Goal: Transaction & Acquisition: Book appointment/travel/reservation

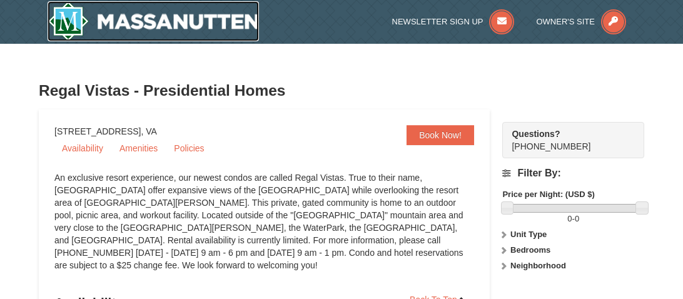
click at [126, 24] on img at bounding box center [154, 21] width 212 height 40
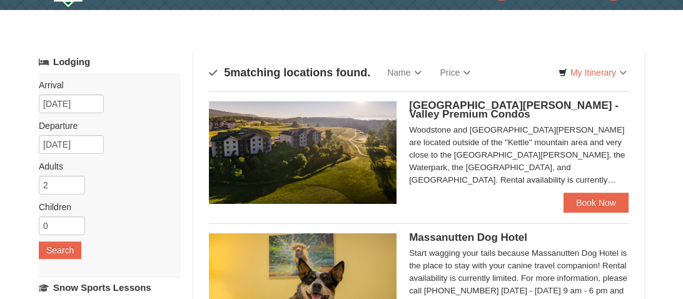
scroll to position [29, 0]
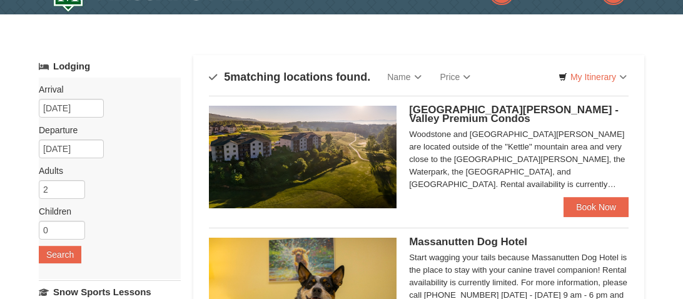
click at [452, 113] on span "[GEOGRAPHIC_DATA][PERSON_NAME] - Valley Premium Condos" at bounding box center [514, 114] width 210 height 21
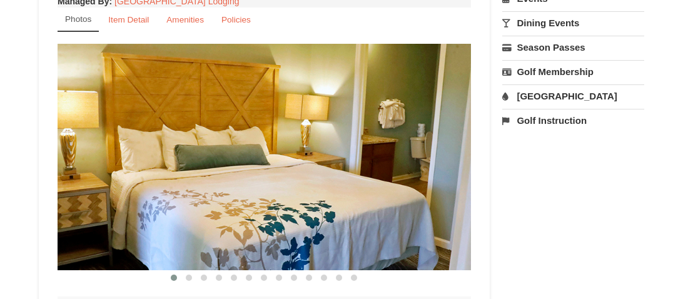
scroll to position [453, 0]
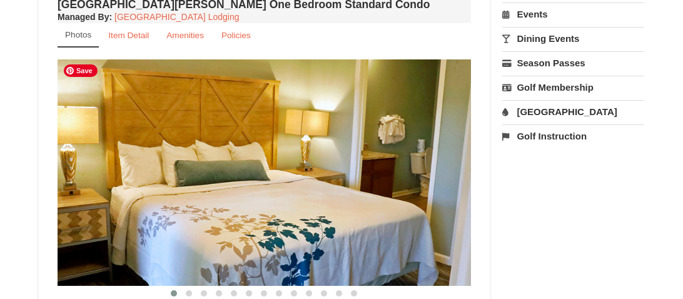
click at [451, 203] on img at bounding box center [265, 172] width 414 height 227
click at [191, 291] on span at bounding box center [189, 293] width 6 height 6
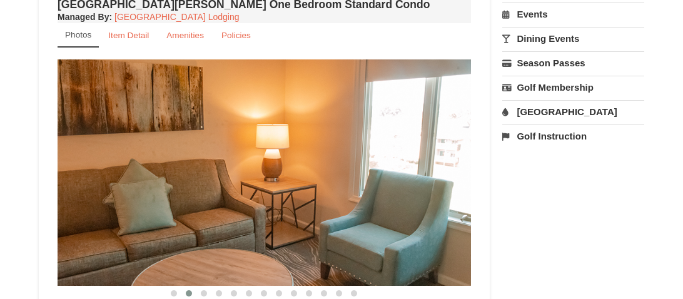
click at [191, 291] on span at bounding box center [189, 293] width 6 height 6
click at [205, 292] on span at bounding box center [204, 293] width 6 height 6
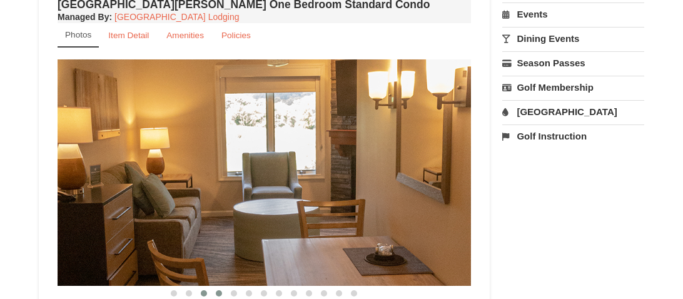
click at [223, 293] on button at bounding box center [219, 293] width 15 height 13
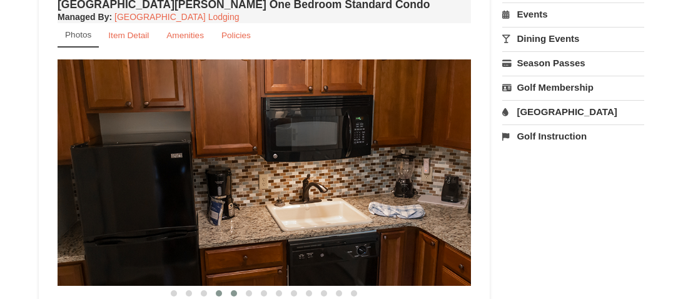
click at [235, 294] on button at bounding box center [234, 293] width 15 height 13
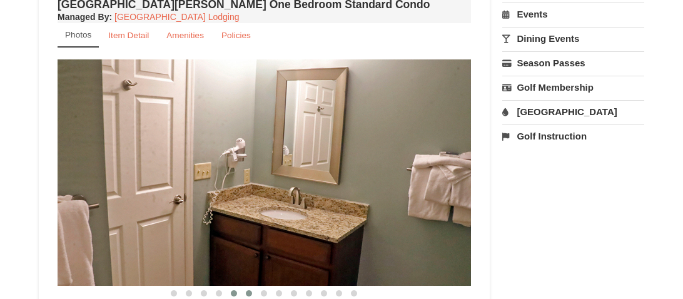
click at [249, 292] on span at bounding box center [249, 293] width 6 height 6
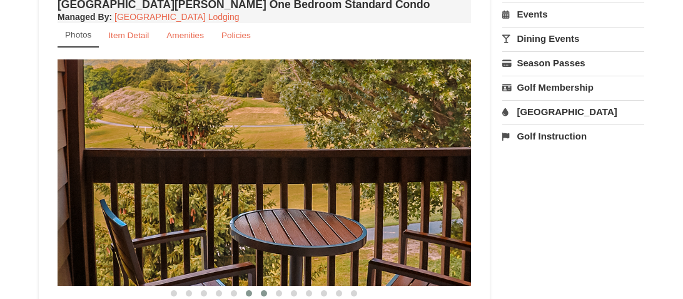
click at [265, 291] on span at bounding box center [264, 293] width 6 height 6
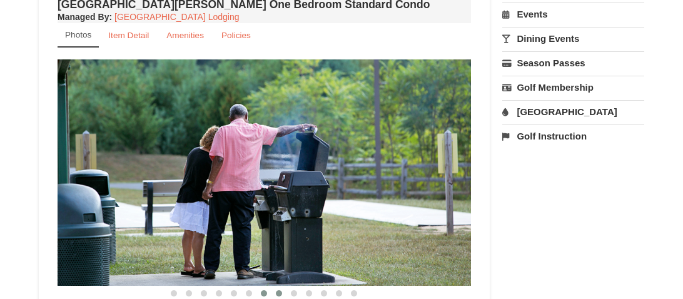
click at [279, 292] on span at bounding box center [279, 293] width 6 height 6
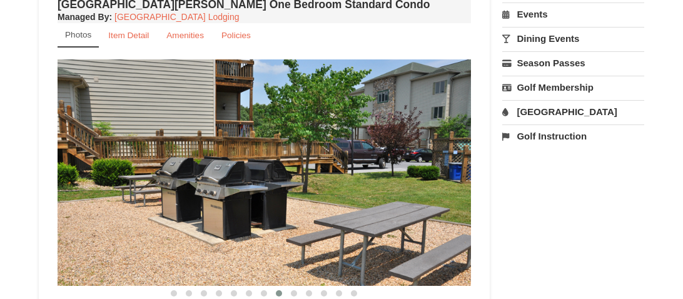
click at [279, 292] on span at bounding box center [279, 293] width 6 height 6
click at [293, 293] on span at bounding box center [294, 293] width 6 height 6
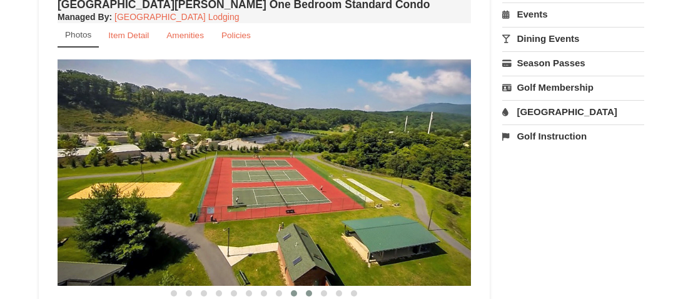
click at [310, 294] on span at bounding box center [309, 293] width 6 height 6
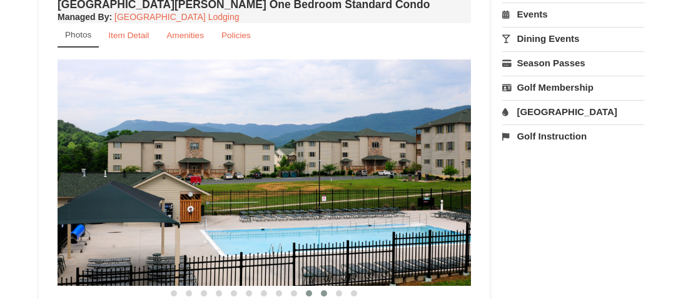
click at [324, 294] on span at bounding box center [324, 293] width 6 height 6
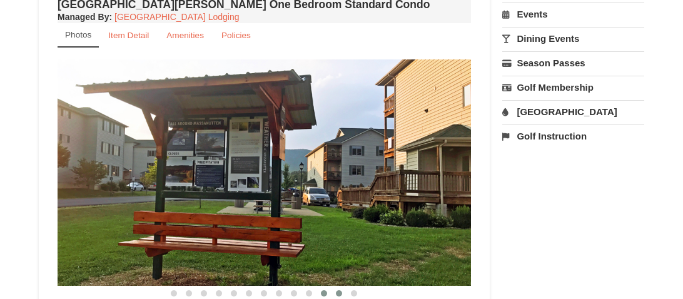
click at [340, 293] on span at bounding box center [339, 293] width 6 height 6
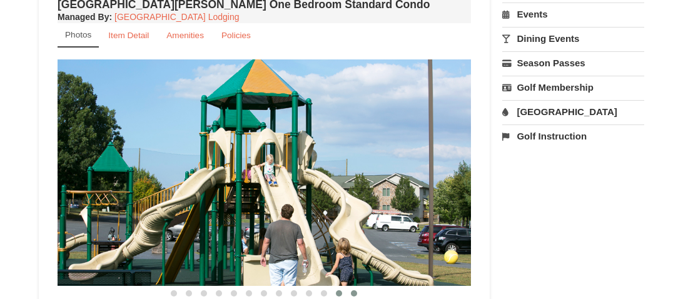
click at [351, 292] on span at bounding box center [354, 293] width 6 height 6
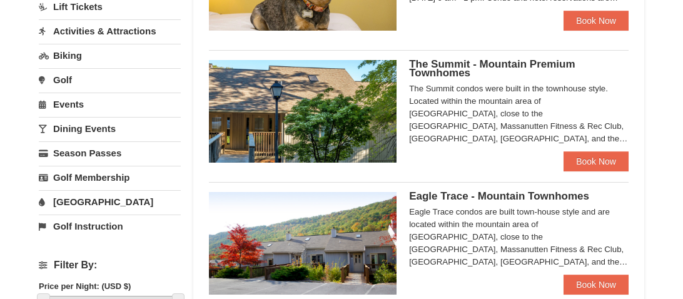
scroll to position [341, 0]
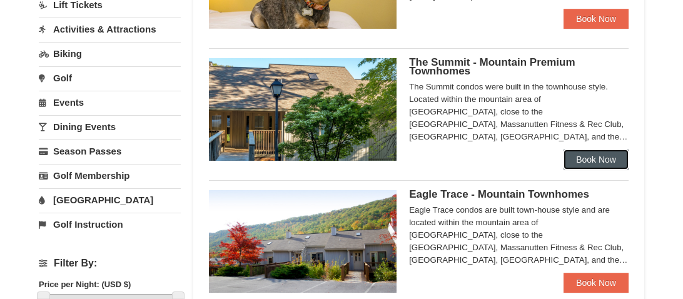
click at [599, 159] on link "Book Now" at bounding box center [596, 160] width 65 height 20
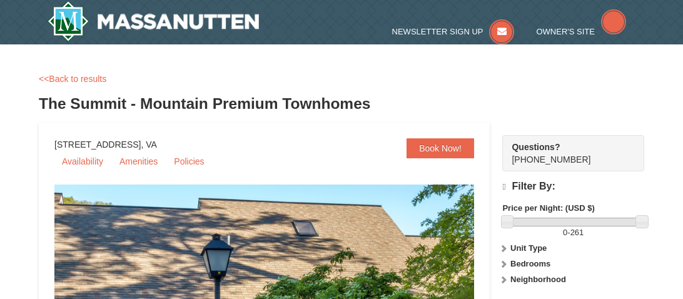
select select "10"
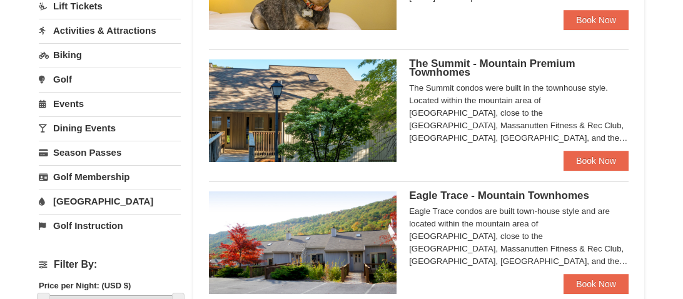
click at [450, 62] on span "The Summit - Mountain Premium Townhomes" at bounding box center [492, 68] width 166 height 21
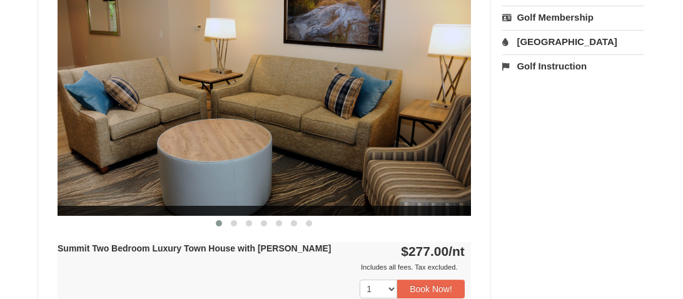
scroll to position [525, 0]
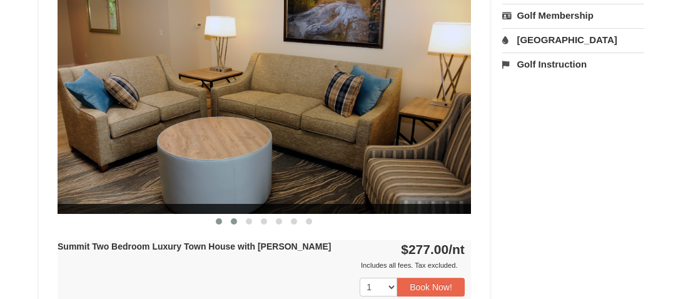
click at [238, 222] on button at bounding box center [234, 221] width 15 height 13
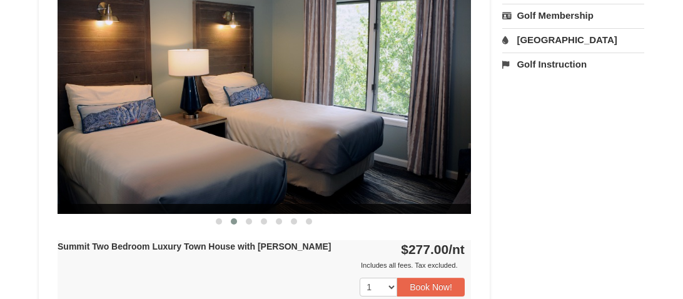
click at [238, 222] on button at bounding box center [234, 221] width 15 height 13
click at [248, 220] on span at bounding box center [249, 221] width 6 height 6
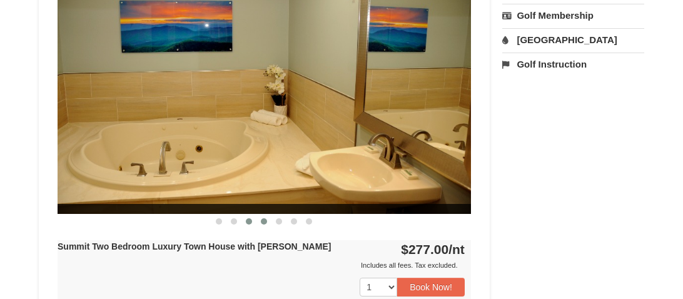
click at [263, 219] on span at bounding box center [264, 221] width 6 height 6
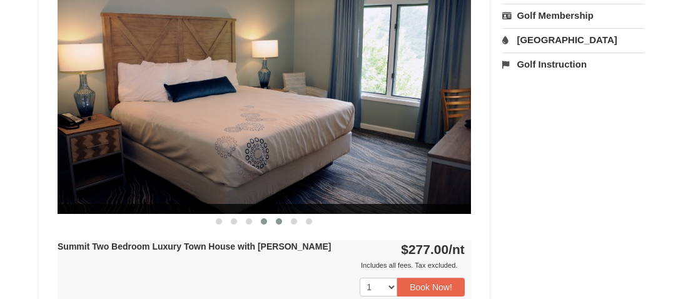
click at [279, 223] on button at bounding box center [279, 221] width 15 height 13
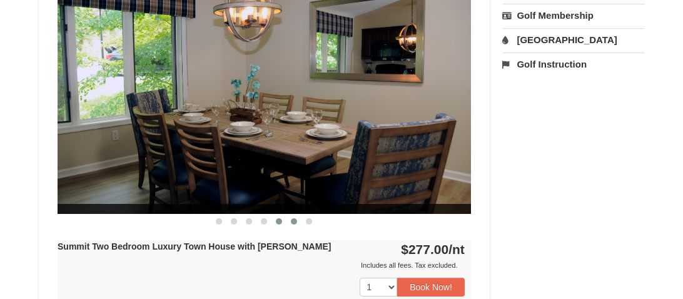
click at [297, 218] on span at bounding box center [294, 221] width 6 height 6
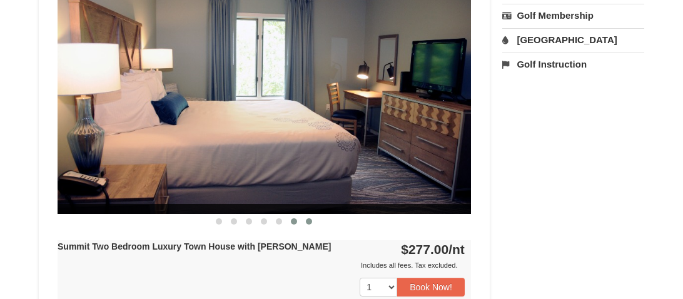
click at [310, 222] on button at bounding box center [309, 221] width 15 height 13
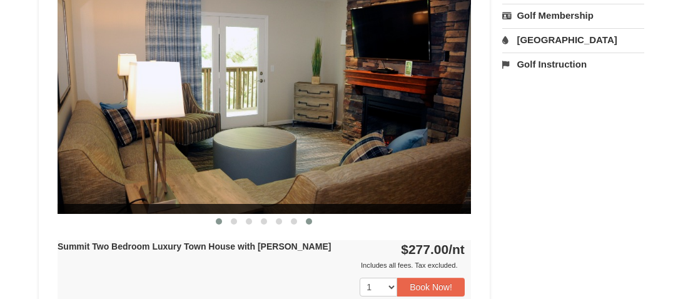
click at [223, 224] on button at bounding box center [219, 221] width 15 height 13
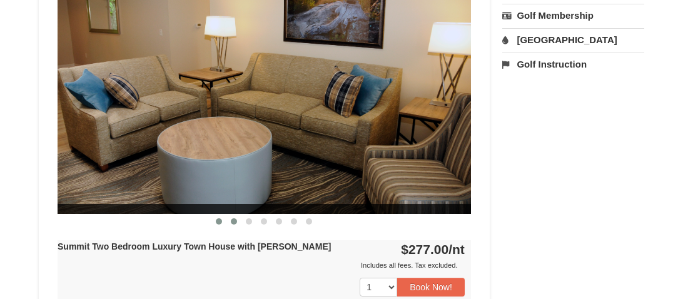
click at [235, 223] on button at bounding box center [234, 221] width 15 height 13
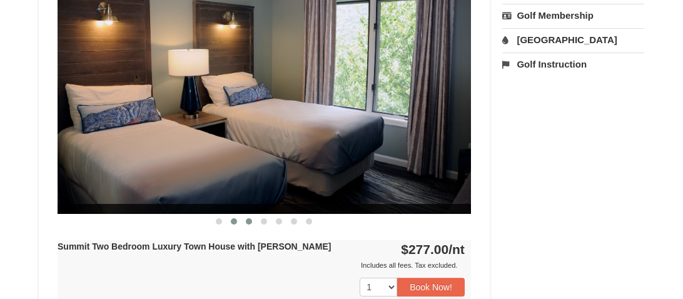
click at [248, 222] on span at bounding box center [249, 221] width 6 height 6
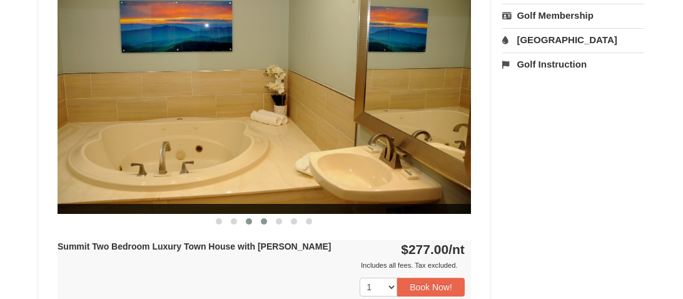
click at [268, 219] on button at bounding box center [264, 221] width 15 height 13
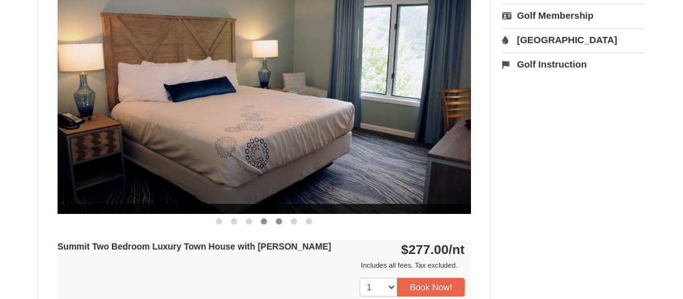
click at [282, 218] on span at bounding box center [279, 221] width 6 height 6
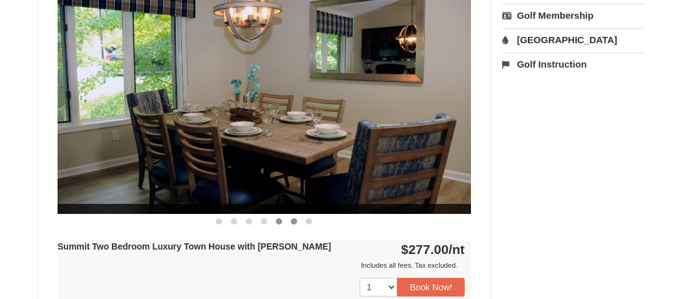
click at [297, 220] on span at bounding box center [294, 221] width 6 height 6
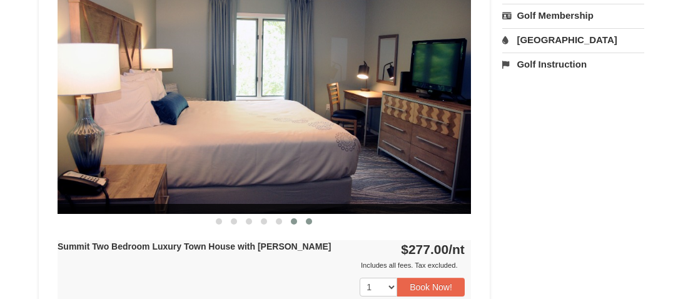
click at [307, 218] on span at bounding box center [309, 221] width 6 height 6
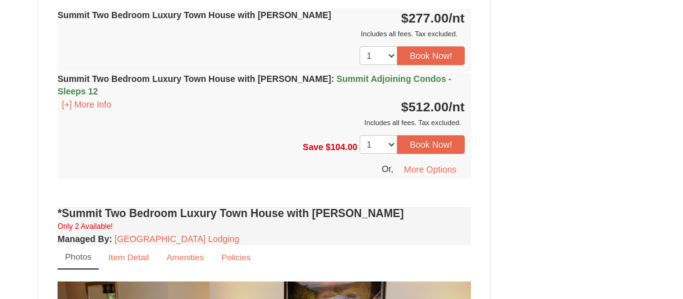
scroll to position [725, 0]
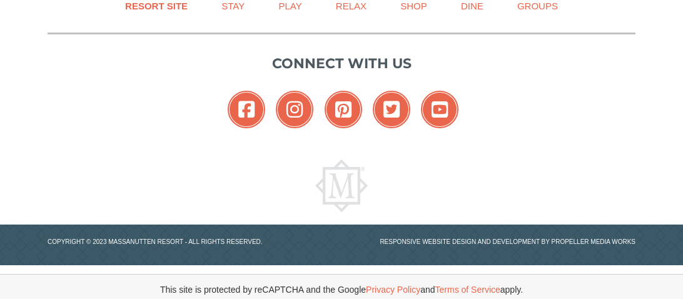
scroll to position [341, 0]
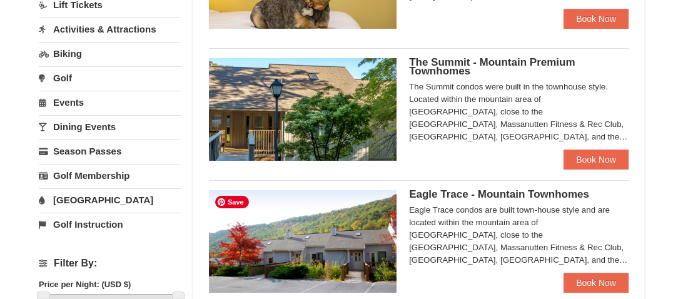
click at [344, 242] on img at bounding box center [303, 241] width 188 height 103
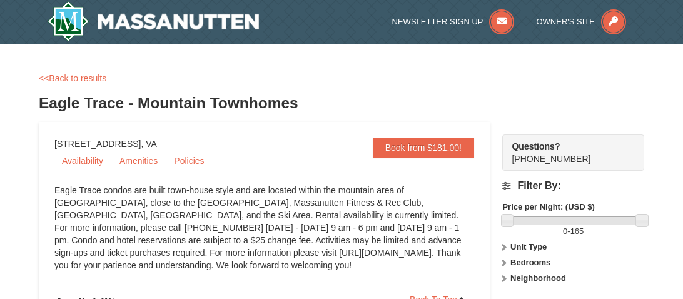
click at [551, 84] on div "<<Back to results Eagle Trace - Mountain Townhomes" at bounding box center [342, 97] width 606 height 50
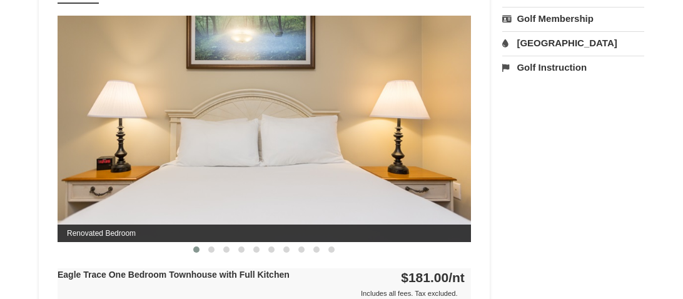
scroll to position [525, 0]
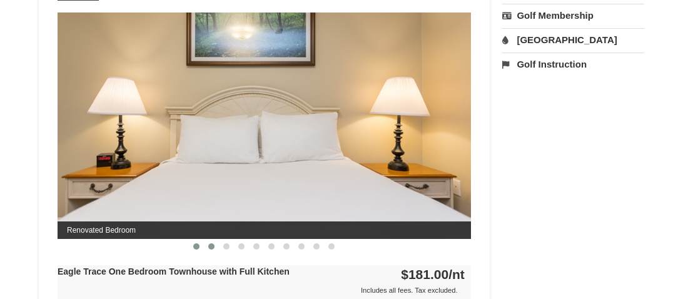
click at [212, 243] on span at bounding box center [211, 246] width 6 height 6
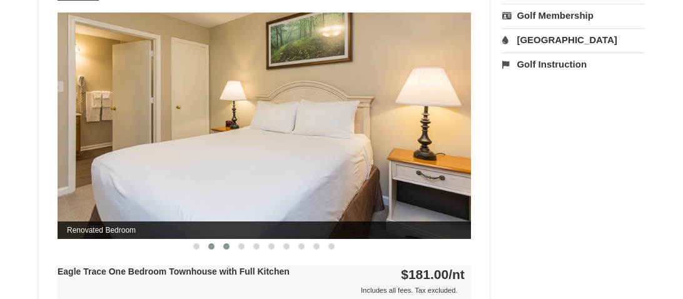
click at [230, 243] on span at bounding box center [226, 246] width 6 height 6
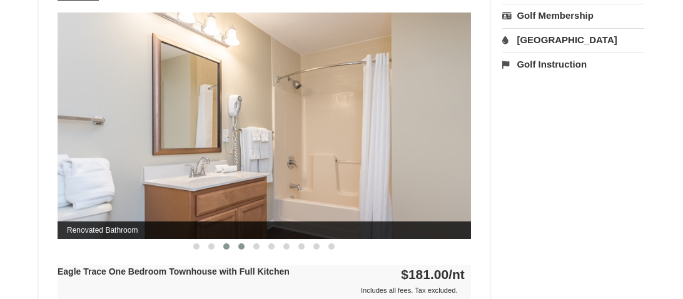
click at [243, 246] on span at bounding box center [241, 246] width 6 height 6
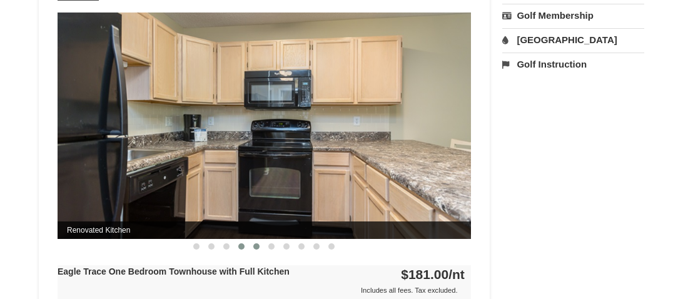
click at [255, 246] on span at bounding box center [256, 246] width 6 height 6
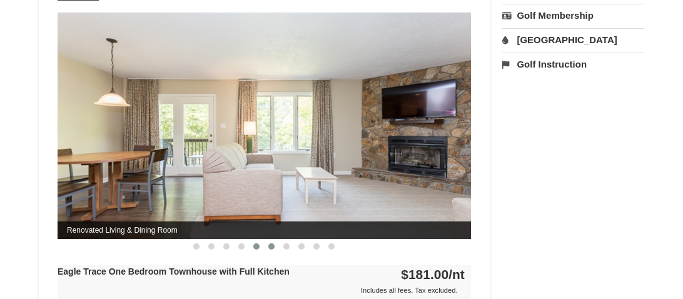
click at [270, 248] on button at bounding box center [271, 246] width 15 height 13
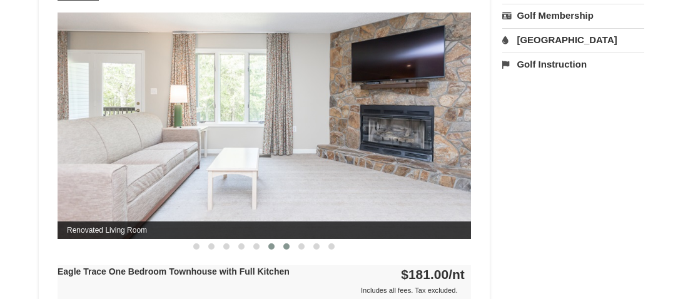
click at [289, 247] on button at bounding box center [286, 246] width 15 height 13
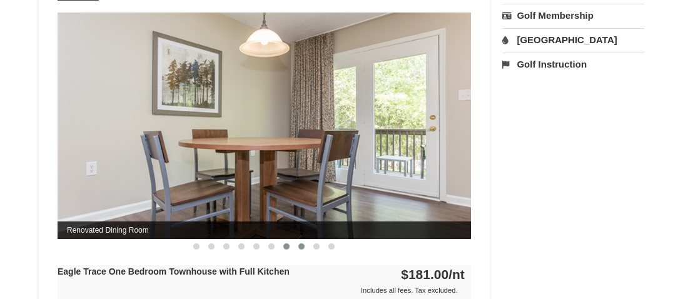
click at [303, 247] on button at bounding box center [301, 246] width 15 height 13
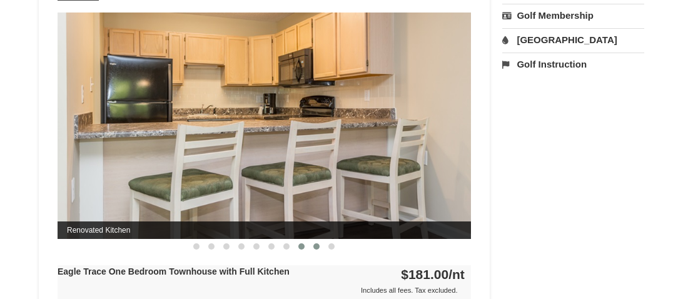
click at [317, 245] on span at bounding box center [317, 246] width 6 height 6
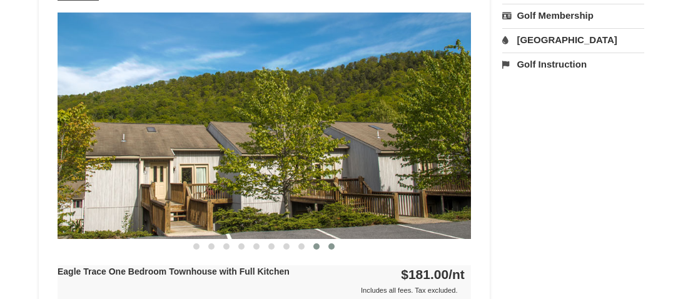
click at [334, 246] on span at bounding box center [332, 246] width 6 height 6
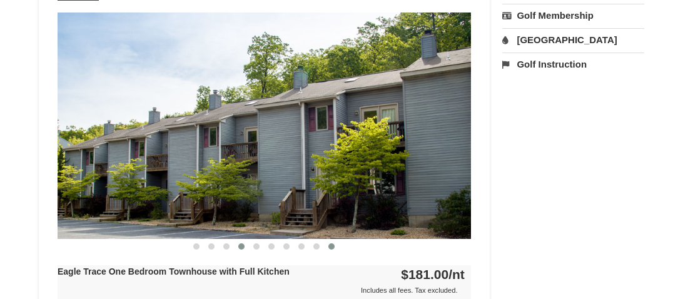
click at [238, 243] on span at bounding box center [241, 246] width 6 height 6
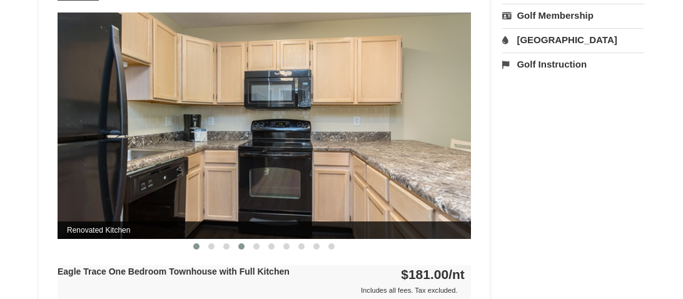
click at [195, 243] on span at bounding box center [196, 246] width 6 height 6
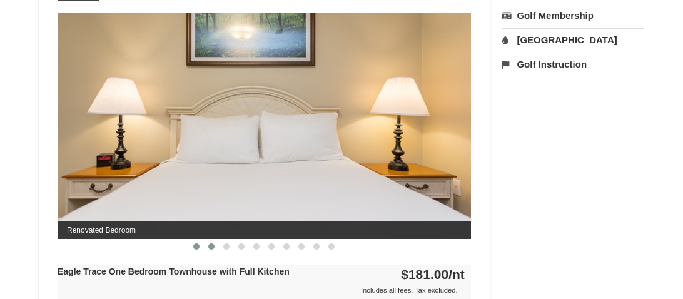
click at [211, 243] on span at bounding box center [211, 246] width 6 height 6
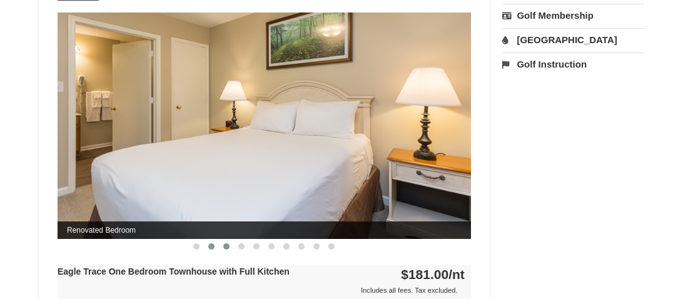
click at [226, 245] on span at bounding box center [226, 246] width 6 height 6
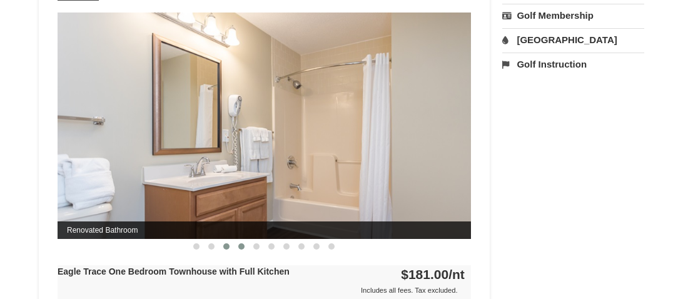
click at [242, 248] on button at bounding box center [241, 246] width 15 height 13
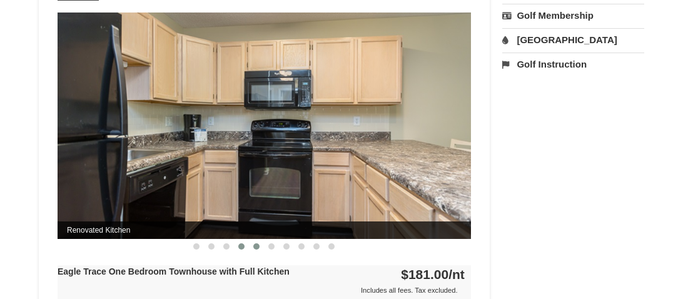
click at [258, 245] on span at bounding box center [256, 246] width 6 height 6
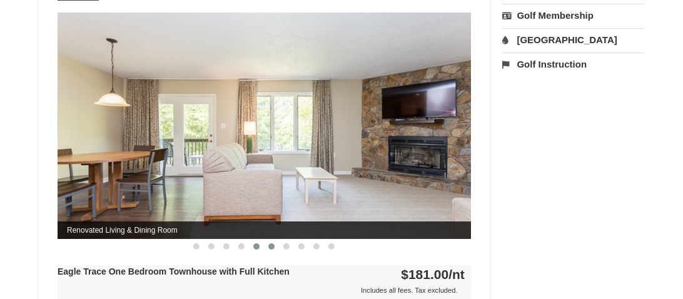
click at [272, 243] on span at bounding box center [271, 246] width 6 height 6
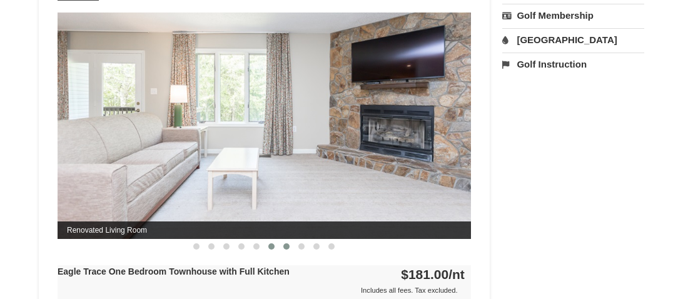
click at [290, 243] on button at bounding box center [286, 246] width 15 height 13
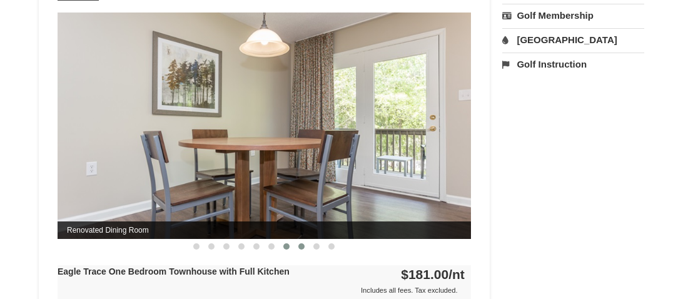
click at [302, 243] on span at bounding box center [302, 246] width 6 height 6
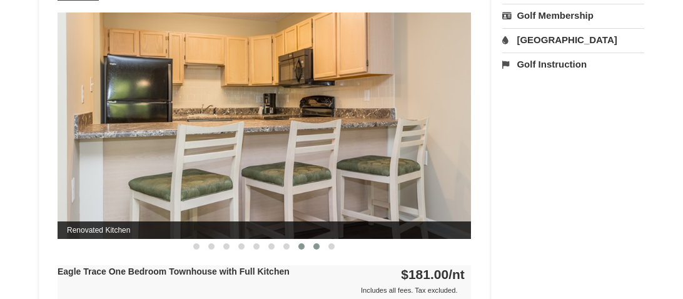
click at [317, 244] on span at bounding box center [317, 246] width 6 height 6
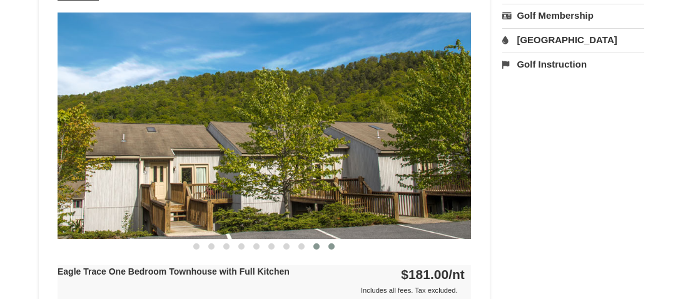
click at [334, 244] on span at bounding box center [332, 246] width 6 height 6
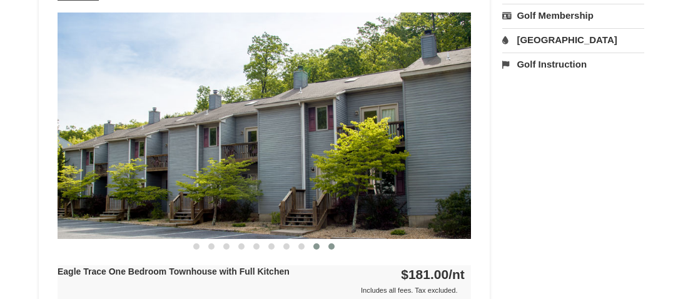
click at [317, 247] on button at bounding box center [316, 246] width 15 height 13
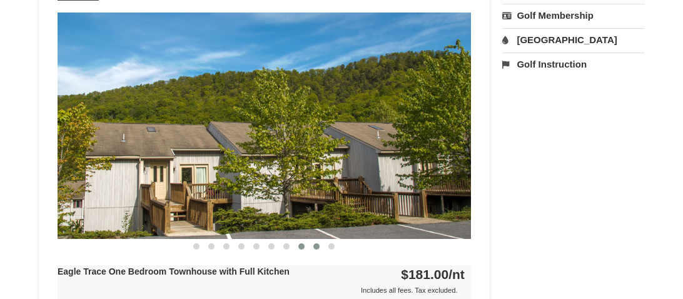
click at [304, 245] on span at bounding box center [302, 246] width 6 height 6
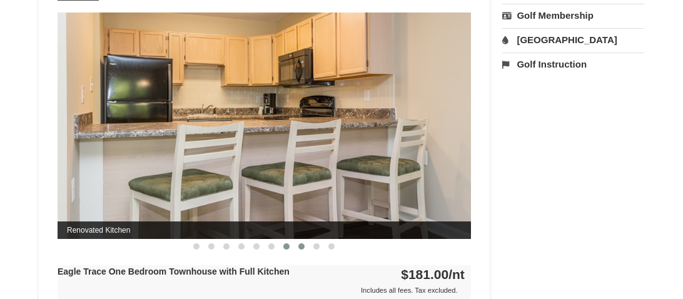
click at [287, 243] on span at bounding box center [287, 246] width 6 height 6
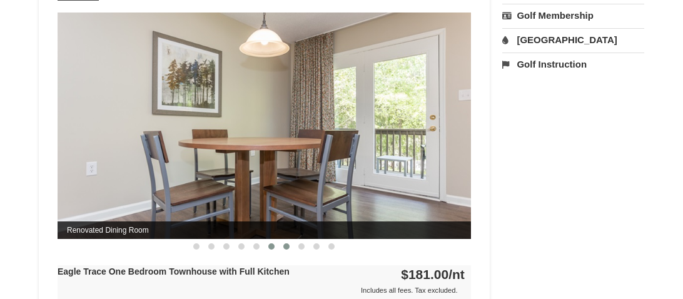
click at [275, 243] on button at bounding box center [271, 246] width 15 height 13
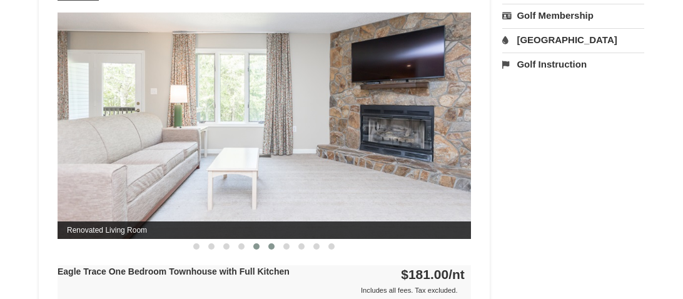
click at [260, 245] on button at bounding box center [256, 246] width 15 height 13
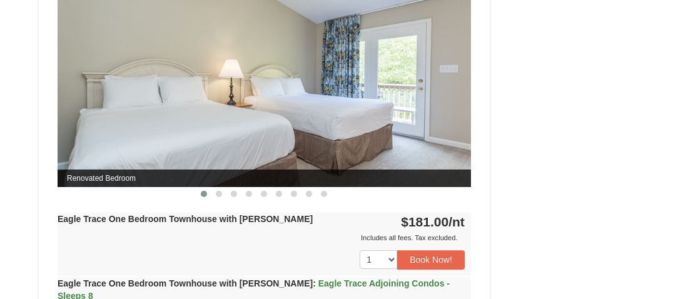
scroll to position [1075, 0]
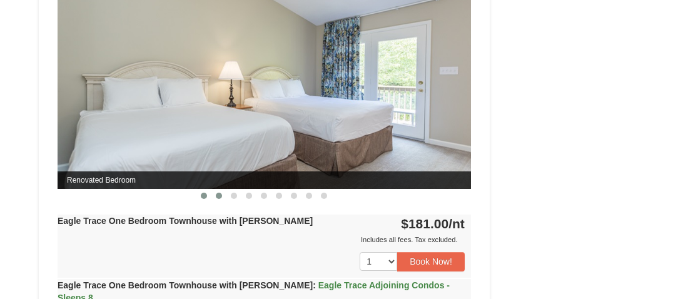
click at [223, 200] on button at bounding box center [219, 196] width 15 height 13
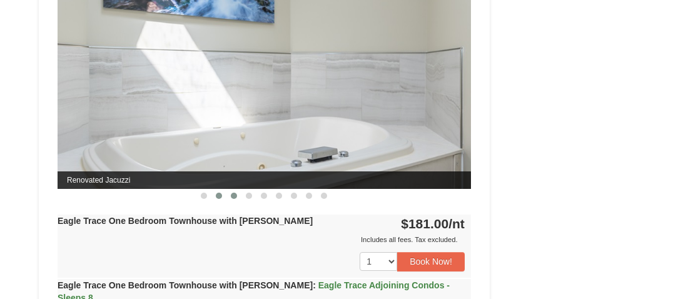
click at [237, 202] on button at bounding box center [234, 196] width 15 height 13
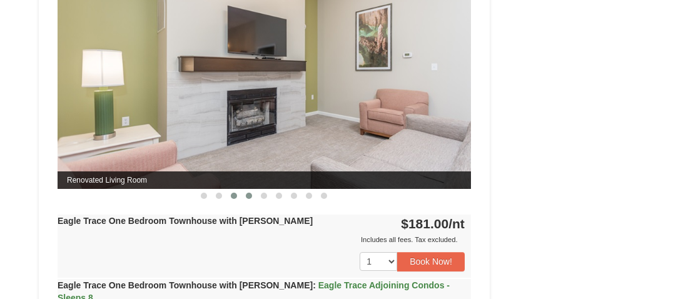
click at [252, 199] on span at bounding box center [249, 196] width 6 height 6
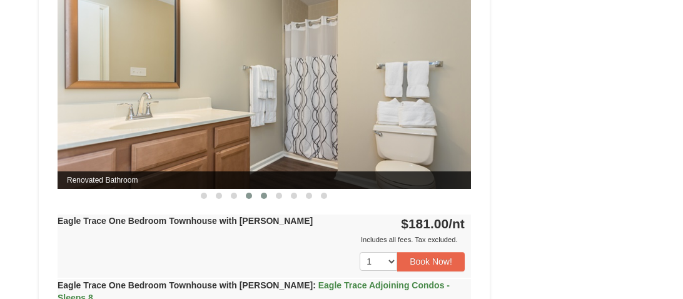
click at [268, 202] on button at bounding box center [264, 196] width 15 height 13
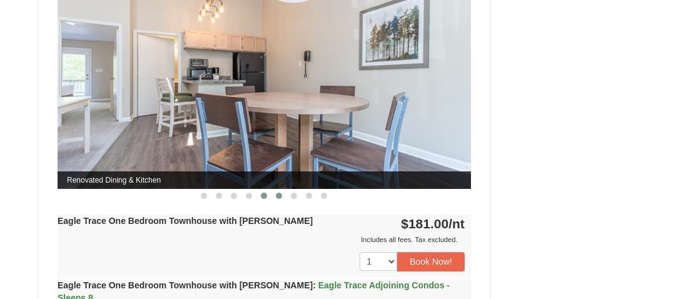
click at [279, 199] on span at bounding box center [279, 196] width 6 height 6
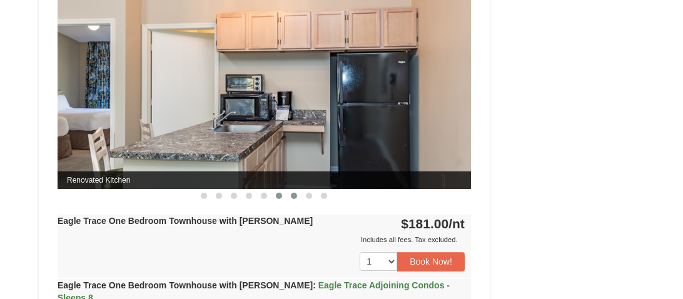
click at [293, 199] on span at bounding box center [294, 196] width 6 height 6
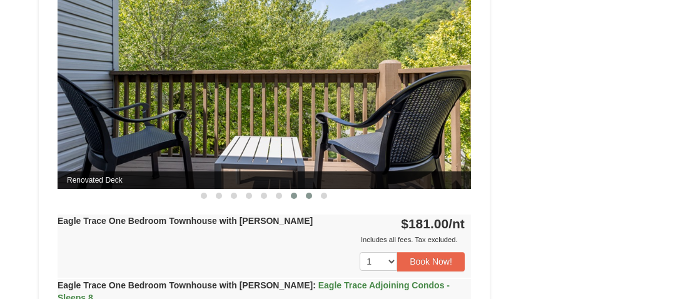
click at [308, 202] on button at bounding box center [309, 196] width 15 height 13
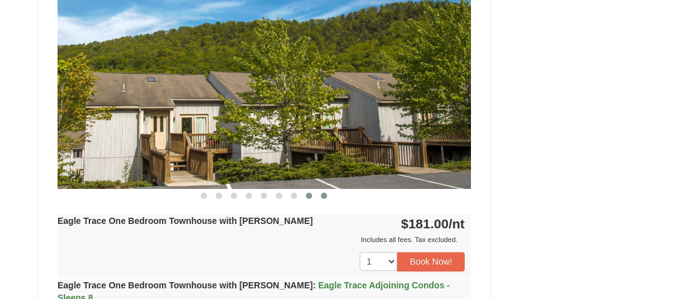
click at [324, 199] on span at bounding box center [324, 196] width 6 height 6
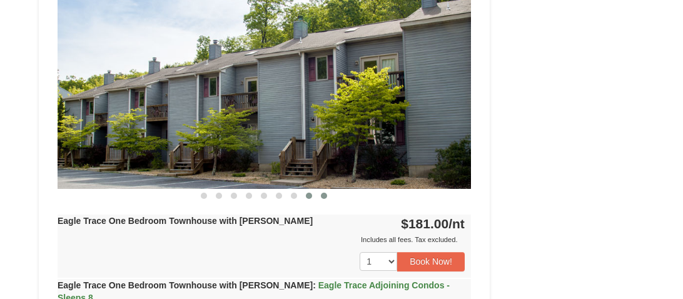
click at [308, 199] on span at bounding box center [309, 196] width 6 height 6
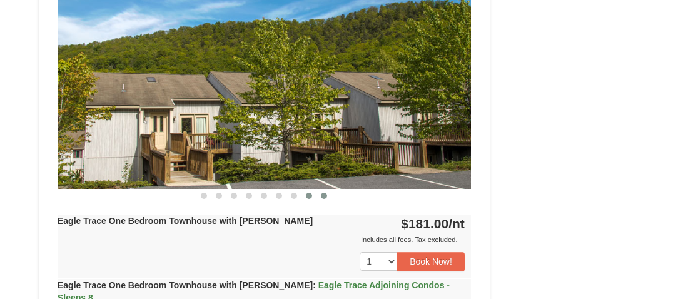
click at [324, 199] on span at bounding box center [324, 196] width 6 height 6
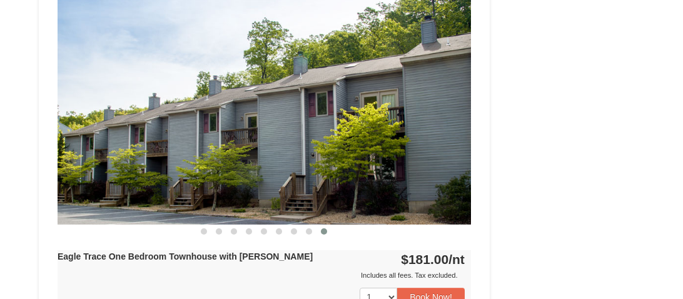
scroll to position [948, 0]
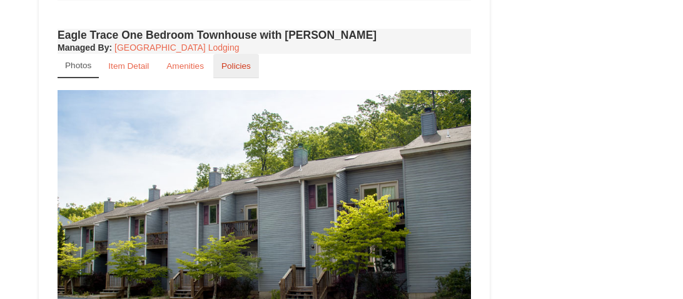
click at [253, 78] on link "Policies" at bounding box center [236, 66] width 46 height 24
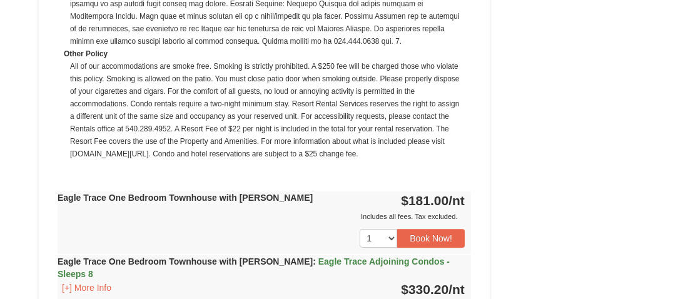
scroll to position [1473, 0]
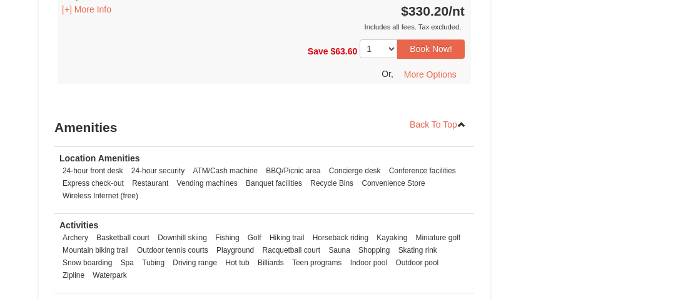
scroll to position [1748, 0]
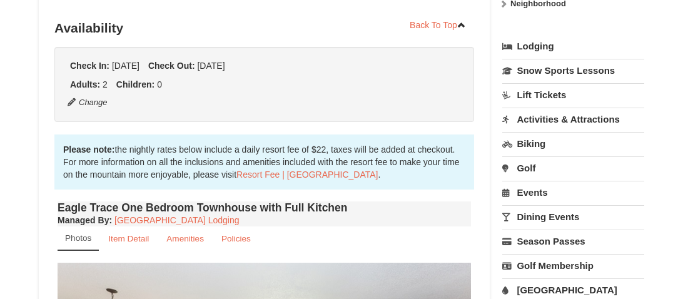
scroll to position [272, 0]
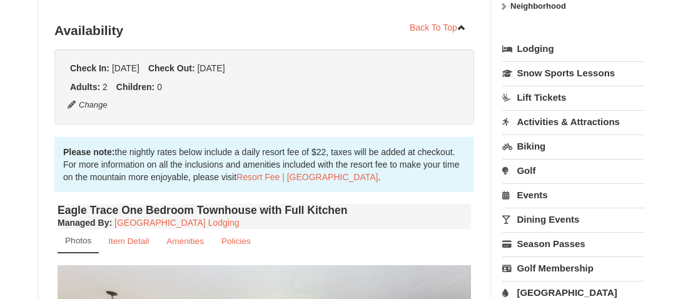
click at [576, 222] on link "Dining Events" at bounding box center [574, 219] width 142 height 23
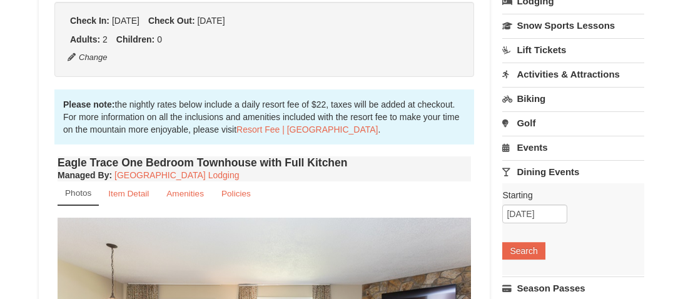
scroll to position [322, 0]
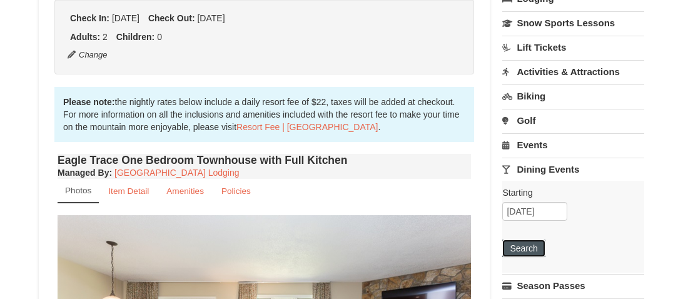
click at [536, 240] on button "Search" at bounding box center [524, 249] width 43 height 18
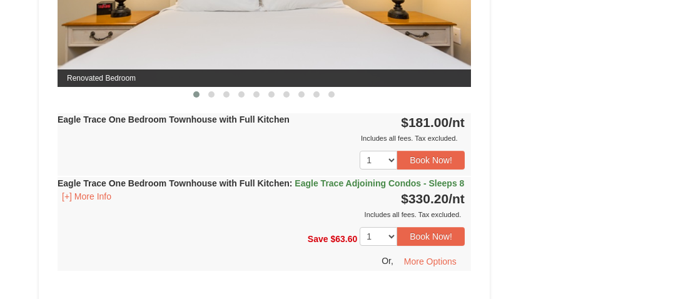
scroll to position [684, 0]
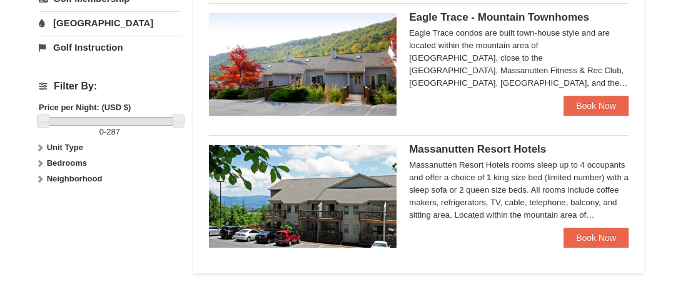
scroll to position [541, 0]
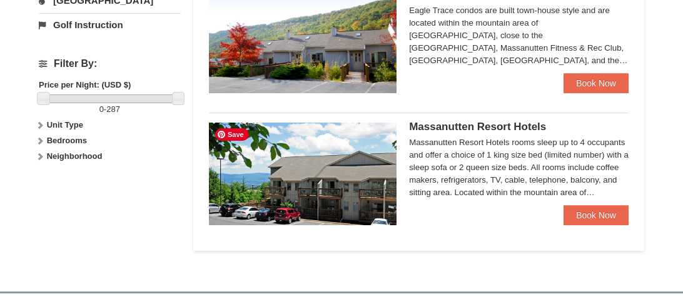
click at [383, 166] on img at bounding box center [303, 174] width 188 height 103
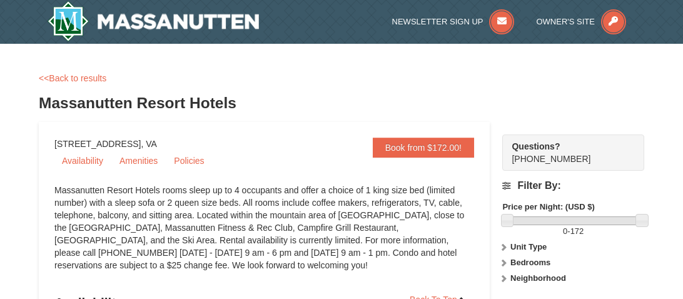
click at [294, 217] on div "Massanutten Resort Hotels rooms sleep up to 4 occupants and offer a choice of 1…" at bounding box center [264, 234] width 420 height 100
click at [141, 164] on link "Amenities" at bounding box center [138, 160] width 53 height 19
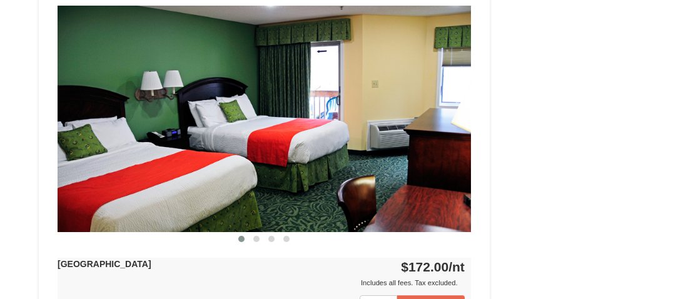
scroll to position [935, 0]
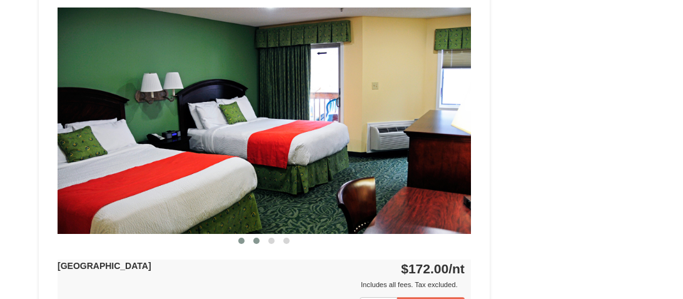
click at [258, 238] on span at bounding box center [256, 241] width 6 height 6
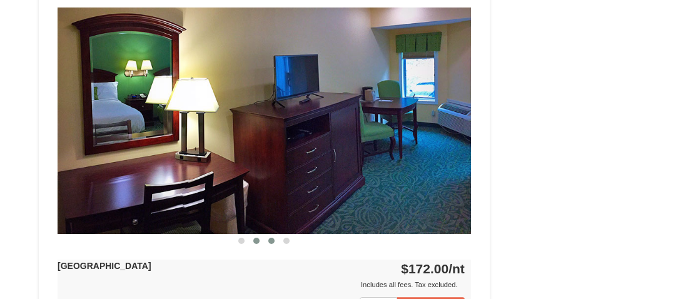
click at [275, 240] on button at bounding box center [271, 241] width 15 height 13
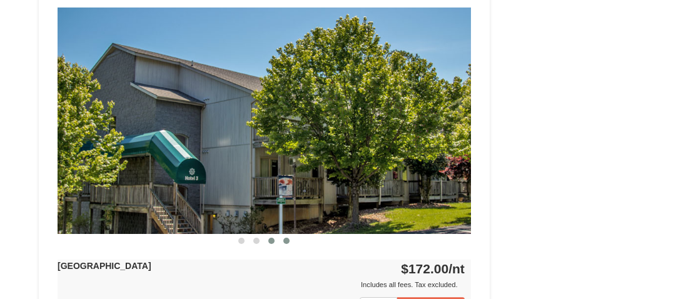
click at [290, 238] on button at bounding box center [286, 241] width 15 height 13
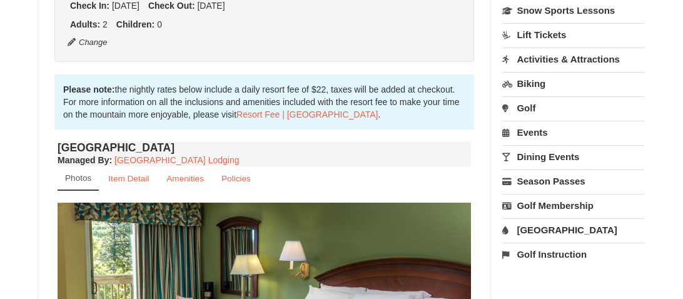
scroll to position [360, 0]
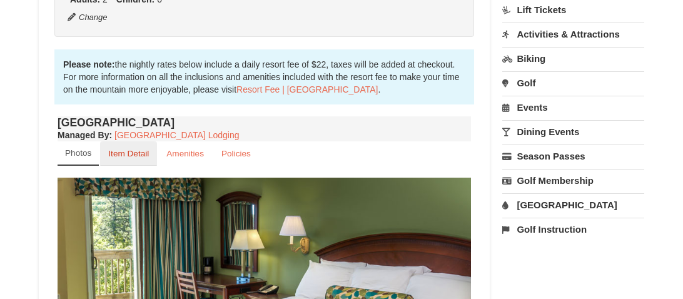
click at [143, 150] on small "Item Detail" at bounding box center [128, 153] width 41 height 9
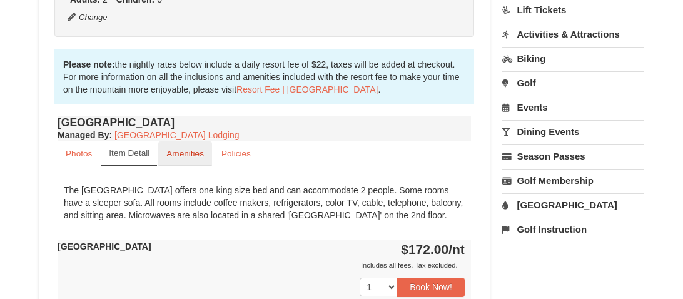
click at [187, 150] on small "Amenities" at bounding box center [185, 153] width 38 height 9
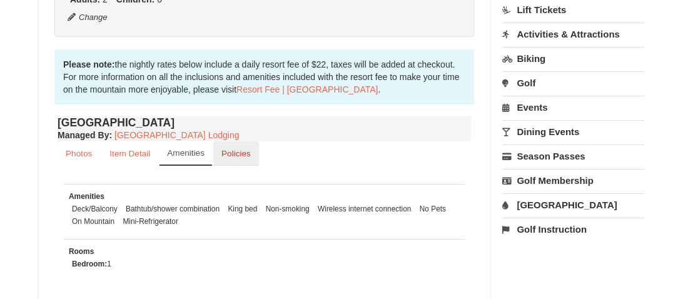
click at [238, 151] on small "Policies" at bounding box center [236, 153] width 29 height 9
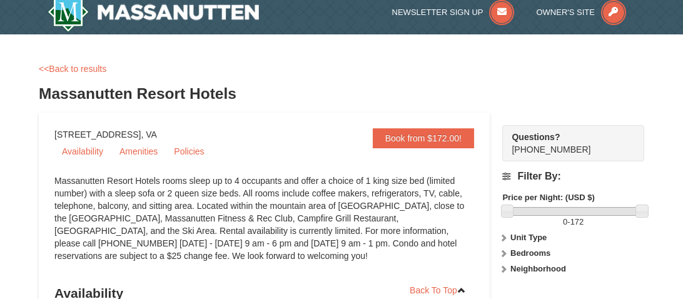
scroll to position [0, 0]
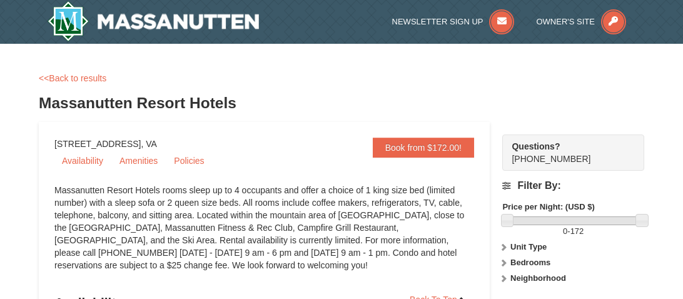
click at [596, 86] on div "<<Back to results Massanutten Resort Hotels" at bounding box center [342, 97] width 606 height 50
click at [176, 100] on h3 "Massanutten Resort Hotels" at bounding box center [342, 103] width 606 height 25
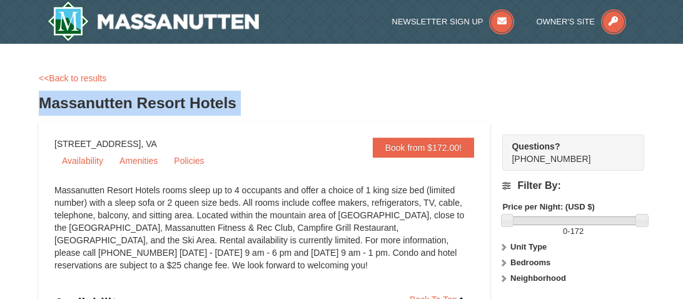
copy div "Massanutten Resort Hotels"
